Goal: Information Seeking & Learning: Learn about a topic

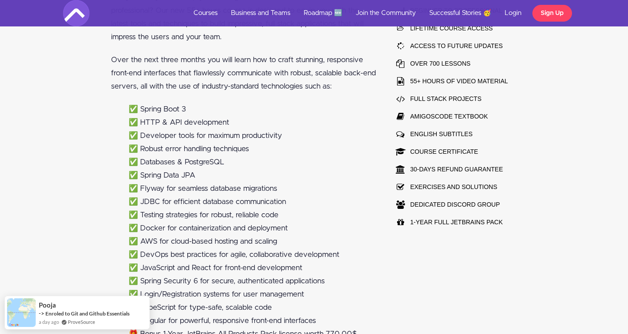
scroll to position [570, 0]
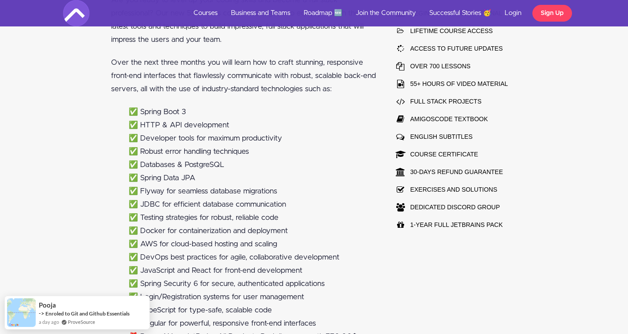
drag, startPoint x: 141, startPoint y: 113, endPoint x: 223, endPoint y: 117, distance: 82.5
click at [223, 117] on li "✅ Spring Boot 3" at bounding box center [253, 111] width 248 height 13
drag, startPoint x: 141, startPoint y: 120, endPoint x: 242, endPoint y: 123, distance: 101.4
click at [242, 123] on li "✅ HTTP & API development" at bounding box center [253, 125] width 248 height 13
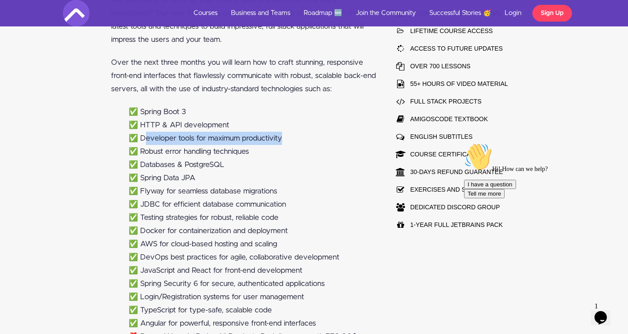
drag, startPoint x: 154, startPoint y: 140, endPoint x: 293, endPoint y: 141, distance: 139.3
click at [292, 141] on li "✅ Developer tools for maximum productivity" at bounding box center [253, 138] width 248 height 13
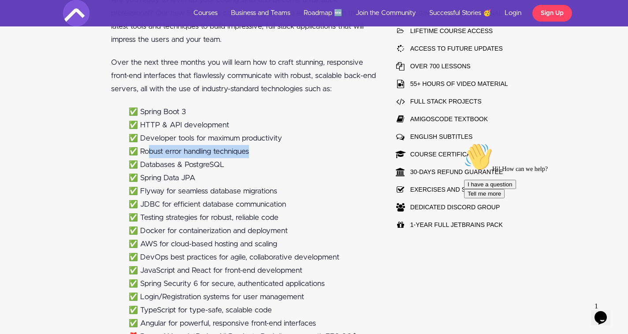
drag, startPoint x: 160, startPoint y: 154, endPoint x: 290, endPoint y: 154, distance: 130.5
click at [290, 154] on li "✅ Robust error handling techniques" at bounding box center [253, 151] width 248 height 13
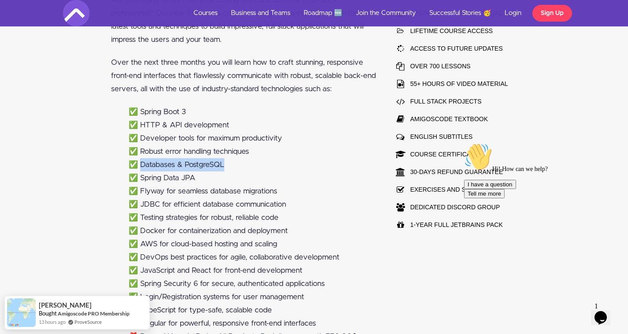
drag, startPoint x: 173, startPoint y: 165, endPoint x: 257, endPoint y: 161, distance: 83.8
click at [254, 161] on li "✅ Databases & PostgreSQL" at bounding box center [253, 164] width 248 height 13
drag, startPoint x: 152, startPoint y: 179, endPoint x: 273, endPoint y: 179, distance: 121.6
click at [272, 179] on li "✅ Spring Data JPA" at bounding box center [253, 177] width 248 height 13
click at [279, 178] on li "✅ Spring Data JPA" at bounding box center [253, 177] width 248 height 13
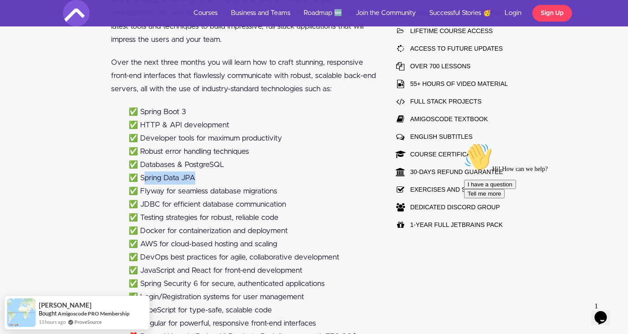
drag, startPoint x: 179, startPoint y: 177, endPoint x: 209, endPoint y: 175, distance: 30.5
click at [199, 175] on li "✅ Spring Data JPA" at bounding box center [253, 177] width 248 height 13
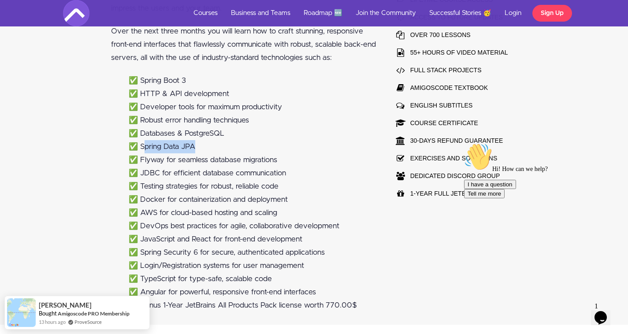
scroll to position [614, 0]
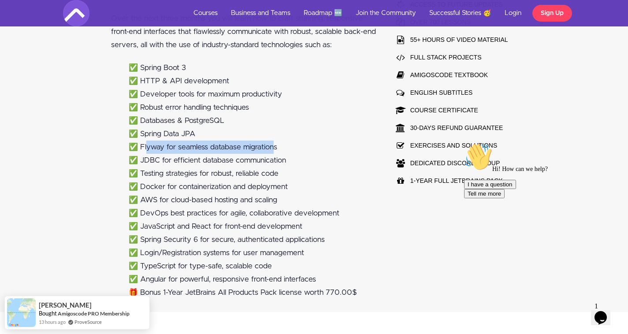
drag, startPoint x: 147, startPoint y: 147, endPoint x: 284, endPoint y: 147, distance: 137.1
click at [276, 148] on li "✅ Flyway for seamless database migrations" at bounding box center [253, 147] width 248 height 13
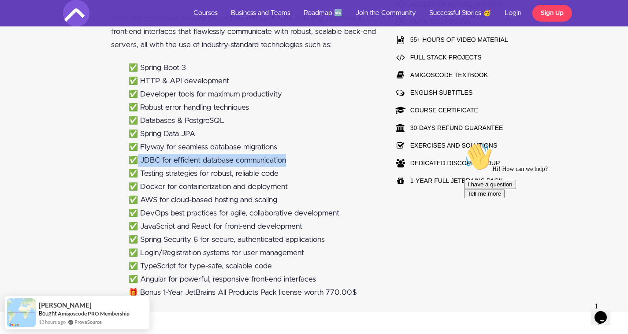
drag, startPoint x: 138, startPoint y: 161, endPoint x: 295, endPoint y: 161, distance: 156.5
click at [295, 161] on li "✅ JDBC for efficient database communication" at bounding box center [253, 160] width 248 height 13
click at [307, 169] on li "✅ Testing strategies for robust, reliable code" at bounding box center [253, 173] width 248 height 13
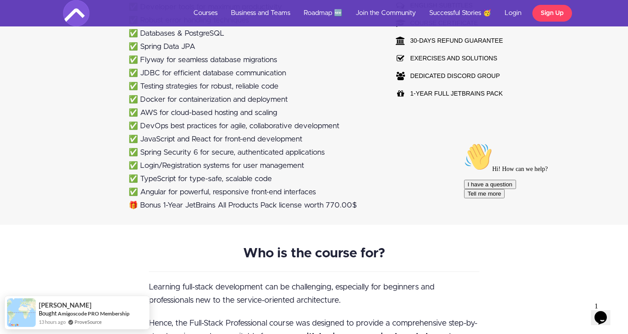
scroll to position [703, 0]
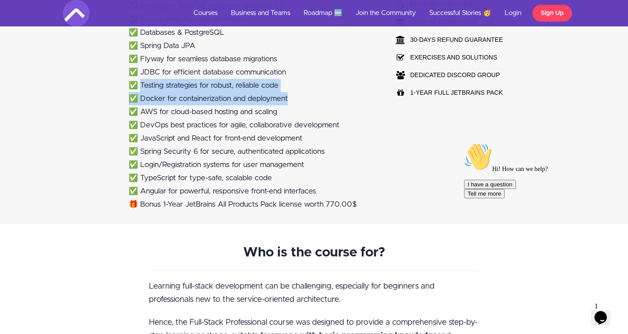
drag, startPoint x: 141, startPoint y: 84, endPoint x: 300, endPoint y: 100, distance: 159.5
click at [300, 100] on ul "✅ Spring Boot 3 ✅ HTTP & API development ✅ Developer tools for maximum producti…" at bounding box center [243, 92] width 265 height 238
click at [328, 100] on li "✅ Docker for containerization and deployment" at bounding box center [253, 98] width 248 height 13
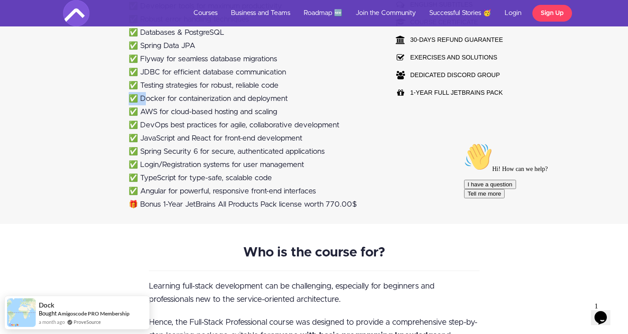
drag, startPoint x: 146, startPoint y: 98, endPoint x: 331, endPoint y: 84, distance: 185.2
click at [331, 84] on ul "✅ Spring Boot 3 ✅ HTTP & API development ✅ Developer tools for maximum producti…" at bounding box center [243, 92] width 265 height 238
click at [307, 100] on li "✅ Docker for containerization and deployment" at bounding box center [253, 98] width 248 height 13
drag, startPoint x: 143, startPoint y: 113, endPoint x: 309, endPoint y: 112, distance: 165.7
click at [309, 112] on li "✅ AWS for cloud-based hosting and scaling" at bounding box center [253, 111] width 248 height 13
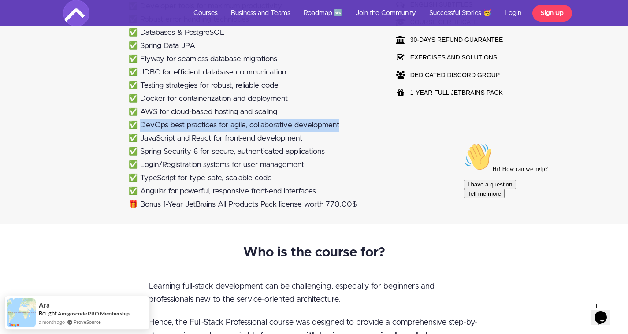
drag, startPoint x: 140, startPoint y: 128, endPoint x: 371, endPoint y: 123, distance: 230.6
click at [371, 123] on li "✅ DevOps best practices for agile, collaborative development" at bounding box center [253, 125] width 248 height 13
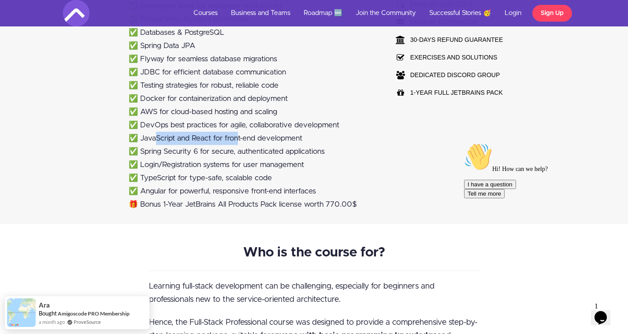
drag, startPoint x: 159, startPoint y: 140, endPoint x: 238, endPoint y: 138, distance: 79.8
click at [238, 138] on li "✅ JavaScript and React for front-end development" at bounding box center [253, 138] width 248 height 13
click at [305, 138] on li "✅ JavaScript and React for front-end development" at bounding box center [253, 138] width 248 height 13
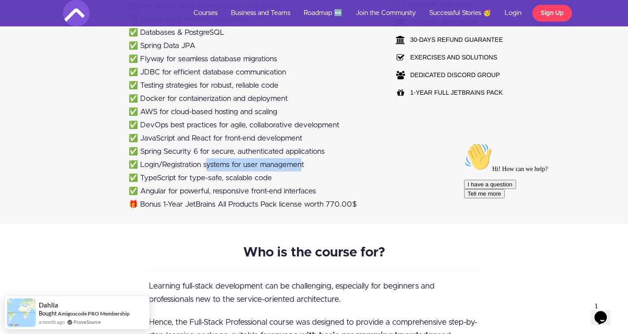
drag, startPoint x: 208, startPoint y: 165, endPoint x: 303, endPoint y: 164, distance: 95.2
click at [303, 164] on li "✅ Login/Registration systems for user management" at bounding box center [253, 164] width 248 height 13
click at [314, 164] on li "✅ Login/Registration systems for user management" at bounding box center [253, 164] width 248 height 13
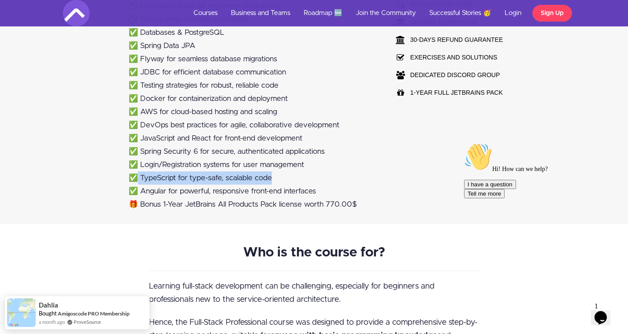
drag, startPoint x: 134, startPoint y: 178, endPoint x: 308, endPoint y: 177, distance: 173.7
click at [303, 177] on li "✅ TypeScript for type-safe, scalable code" at bounding box center [253, 177] width 248 height 13
click at [308, 177] on li "✅ TypeScript for type-safe, scalable code" at bounding box center [253, 177] width 248 height 13
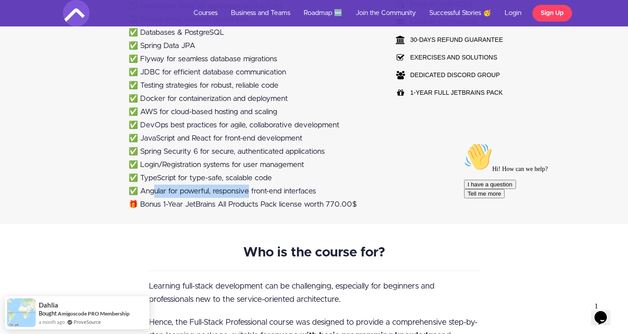
drag, startPoint x: 156, startPoint y: 188, endPoint x: 260, endPoint y: 188, distance: 103.1
click at [264, 187] on li "✅ Angular for powerful, responsive front-end interfaces" at bounding box center [253, 191] width 248 height 13
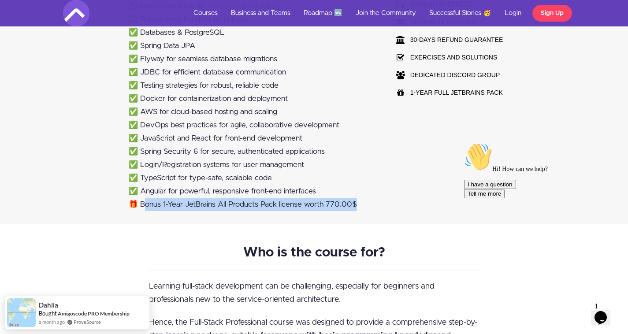
drag, startPoint x: 146, startPoint y: 207, endPoint x: 373, endPoint y: 207, distance: 227.4
click at [373, 207] on li "🎁 Bonus 1-Year JetBrains All Products Pack license worth 770.00$" at bounding box center [253, 204] width 248 height 13
click at [373, 205] on li "🎁 Bonus 1-Year JetBrains All Products Pack license worth 770.00$" at bounding box center [253, 204] width 248 height 13
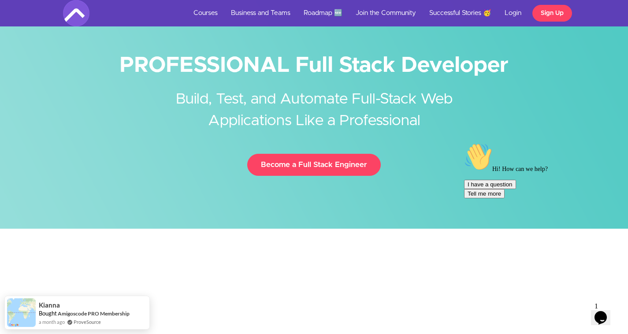
scroll to position [0, 0]
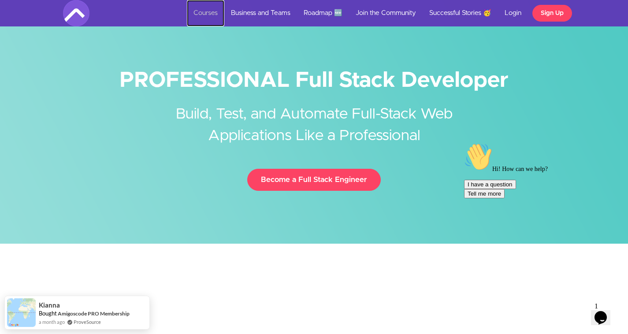
click at [197, 7] on link "Courses" at bounding box center [205, 13] width 37 height 26
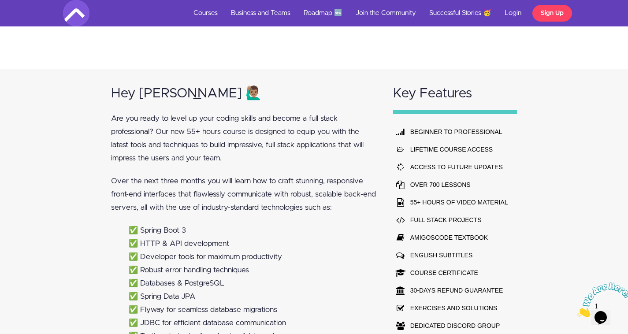
scroll to position [529, 0]
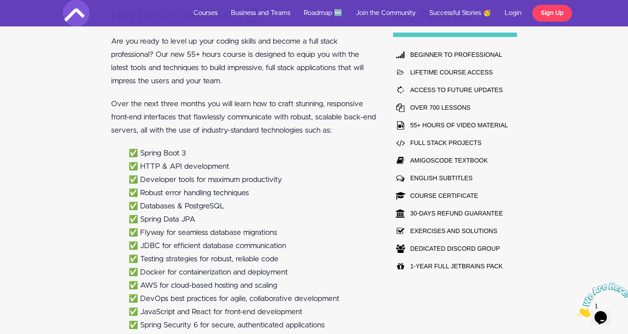
click at [178, 154] on li "✅ Spring Boot 3" at bounding box center [253, 153] width 248 height 13
click at [156, 167] on li "✅ HTTP & API development" at bounding box center [253, 166] width 248 height 13
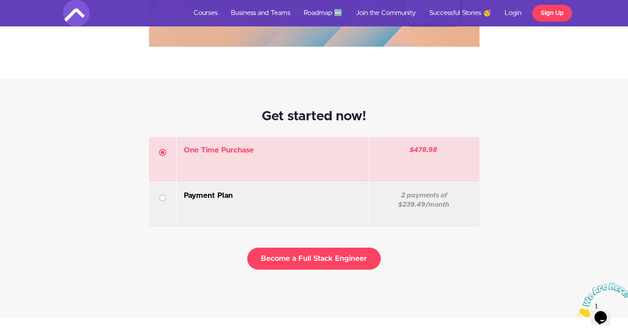
scroll to position [2512, 0]
